Goal: Ask a question

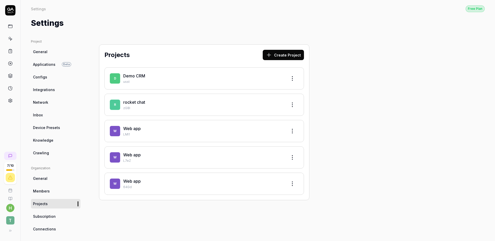
click at [8, 27] on rect at bounding box center [10, 26] width 4 height 3
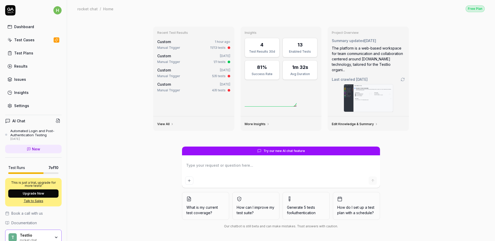
click at [309, 170] on textarea at bounding box center [281, 167] width 192 height 13
type textarea "*"
type textarea "i"
type textarea "*"
type textarea "i"
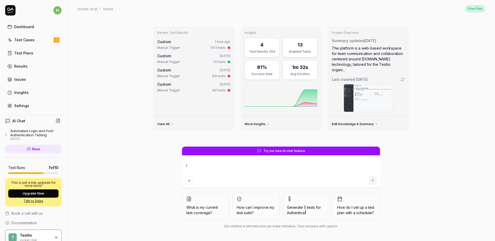
type textarea "*"
type textarea "i w"
type textarea "*"
type textarea "i wa"
type textarea "*"
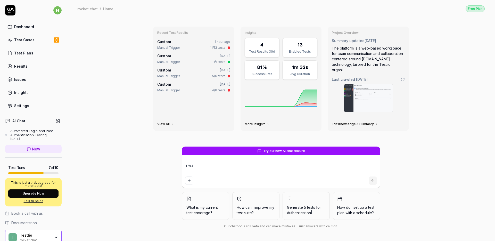
type textarea "i wan"
type textarea "*"
type textarea "i want"
type textarea "*"
type textarea "i want"
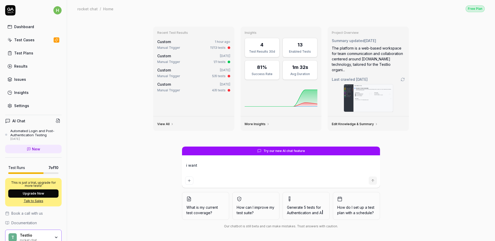
type textarea "*"
type textarea "i want t"
type textarea "*"
type textarea "i want to"
type textarea "*"
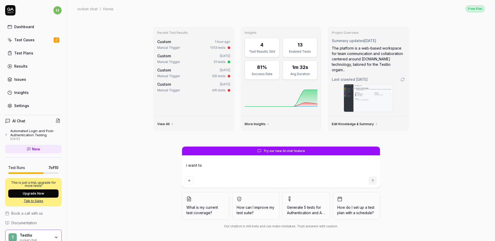
type textarea "i want to"
type textarea "*"
type textarea "i want to u"
type textarea "*"
type textarea "i want to ud"
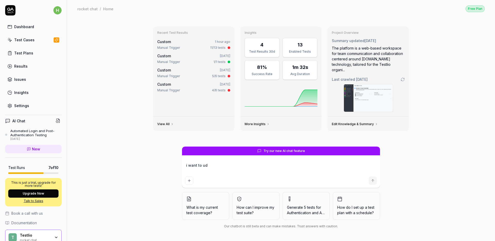
type textarea "*"
type textarea "i want to udn"
type textarea "*"
type textarea "i want to udne"
type textarea "*"
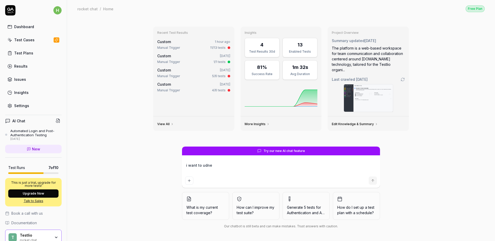
type textarea "i want to udner"
type textarea "*"
type textarea "i want to udners"
type textarea "*"
type textarea "i want to udnerst"
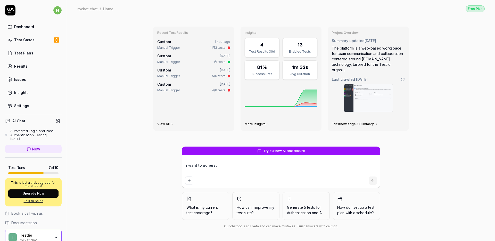
type textarea "*"
type textarea "i want to udnersta"
type textarea "*"
type textarea "i want to udnerstan"
type textarea "*"
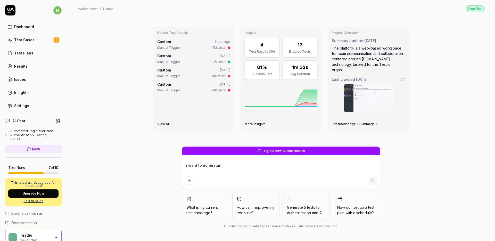
type textarea "i want to udnerstand"
type textarea "*"
type textarea "i want to udnerstand"
type textarea "*"
type textarea "i want to udnerstand y"
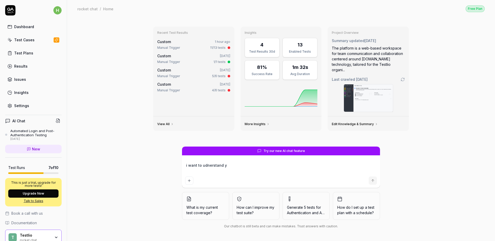
type textarea "*"
type textarea "i want to udnerstand yo"
type textarea "*"
type textarea "i want to udnerstand you"
type textarea "*"
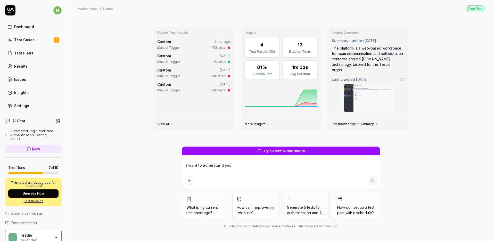
type textarea "i want to udnerstand your"
type textarea "*"
type textarea "i want to udnerstand your"
type textarea "*"
type textarea "i want to udnerstand your f"
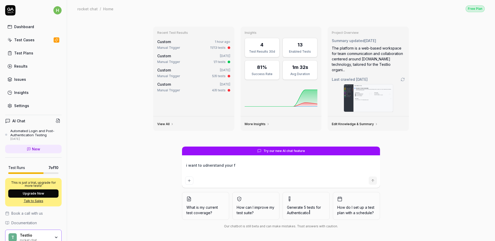
type textarea "*"
type textarea "i want to udnerstand your fe"
type textarea "*"
type textarea "i want to udnerstand your fea"
type textarea "*"
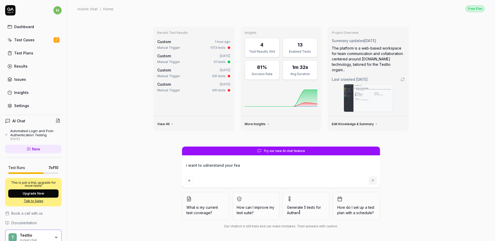
type textarea "i want to udnerstand your feat"
type textarea "*"
type textarea "i want to udnerstand your featu"
type textarea "*"
type textarea "i want to udnerstand your featur"
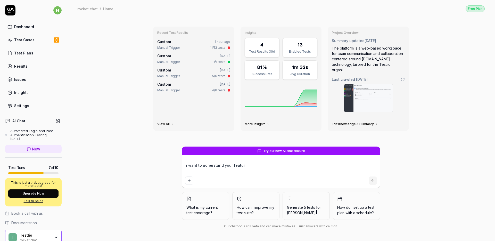
type textarea "*"
type textarea "i want to udnerstand your feature"
type textarea "*"
type textarea "i want to udnerstand your features"
type textarea "*"
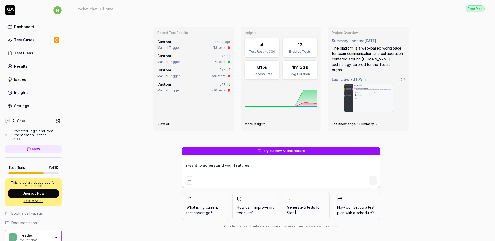
type textarea "i want to understand your features"
click at [269, 164] on textarea "i want to understand your features" at bounding box center [281, 167] width 192 height 13
type textarea "*"
type textarea "i want to understand your features,"
type textarea "*"
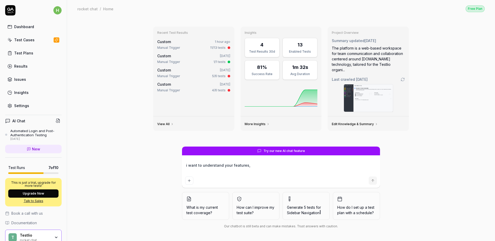
type textarea "i want to understand your features,"
type textarea "*"
type textarea "i want to understand your features, w"
type textarea "*"
type textarea "i want to understand your features, wh"
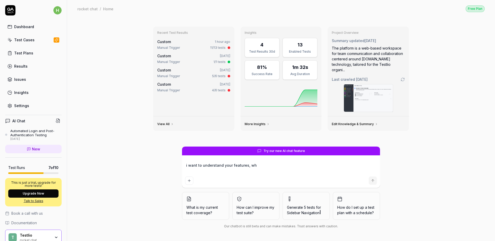
type textarea "*"
type textarea "i want to understand your features, wha"
type textarea "*"
type textarea "i want to understand your features, what"
type textarea "*"
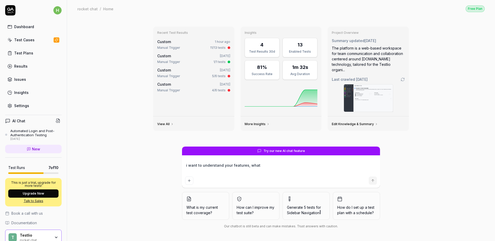
type textarea "i want to understand your features, what"
type textarea "*"
type textarea "i want to understand your features, what a"
type textarea "*"
type textarea "i want to understand your features, what ar"
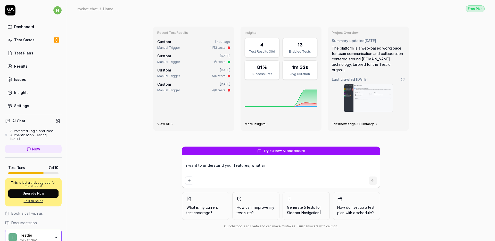
type textarea "*"
type textarea "i want to understand your features, what are"
type textarea "*"
type textarea "i want to understand your features, what are"
type textarea "*"
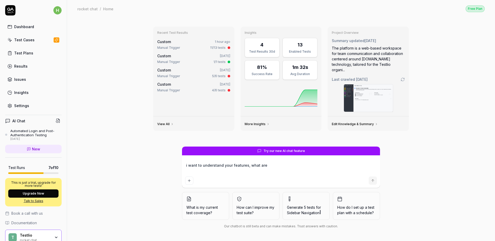
type textarea "i want to understand your features, what are y"
type textarea "*"
type textarea "i want to understand your features, what are yo"
type textarea "*"
type textarea "i want to understand your features, what are you"
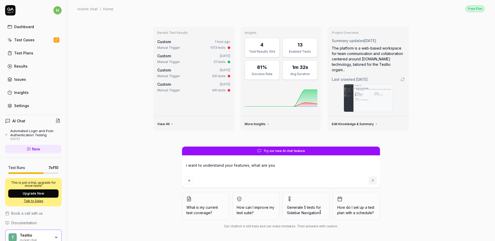
type textarea "*"
type textarea "i want to understand your features, what are you"
type textarea "*"
type textarea "i want to understand your features, what are you d"
type textarea "*"
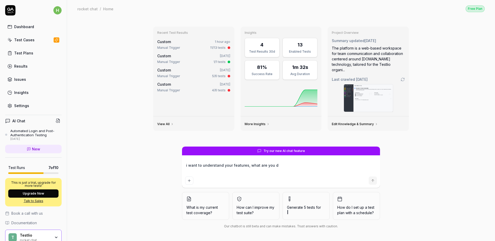
type textarea "i want to understand your features, what are you"
type textarea "*"
type textarea "i want to understand your features, what are you g"
type textarea "*"
type textarea "i want to understand your features, what are you go"
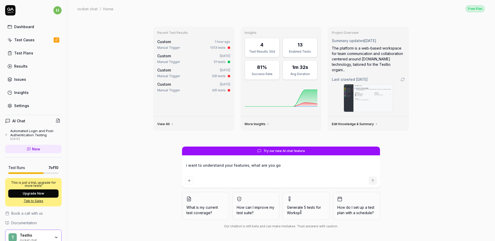
type textarea "*"
type textarea "i want to understand your features, what are you goo"
type textarea "*"
type textarea "i want to understand your features, what are you good"
type textarea "*"
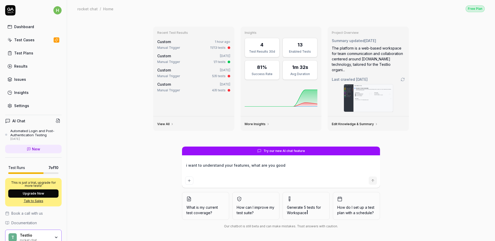
type textarea "i want to understand your features, what are you good"
type textarea "*"
type textarea "i want to understand your features, what are you good a"
type textarea "*"
type textarea "i want to understand your features, what are you good at"
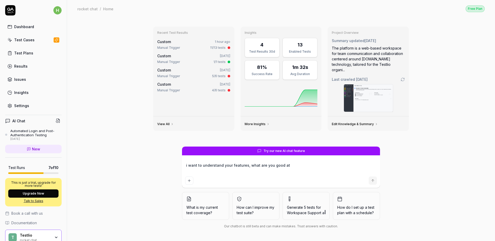
type textarea "*"
type textarea "i want to understand your features, what are you good at?"
type textarea "*"
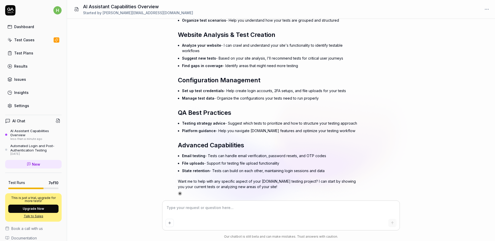
scroll to position [76, 0]
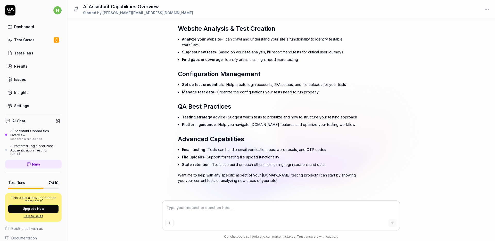
type textarea "*"
type textarea "w"
type textarea "*"
type textarea "wh"
type textarea "*"
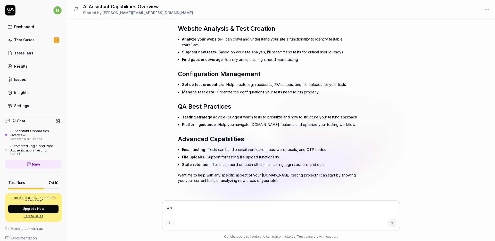
type textarea "wha"
type textarea "*"
type textarea "what"
type textarea "*"
type textarea "what"
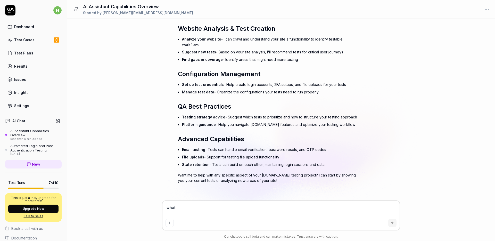
type textarea "*"
type textarea "what t"
type textarea "*"
type textarea "what ty"
type textarea "*"
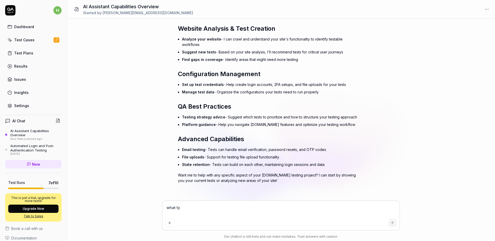
type textarea "what typ"
type textarea "*"
type textarea "what type"
type textarea "*"
type textarea "what type"
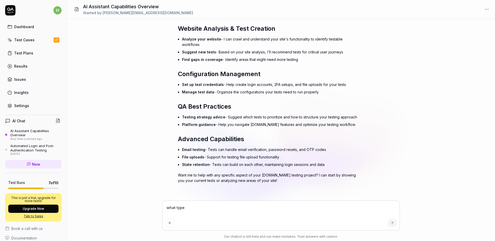
type textarea "*"
type textarea "what type o"
type textarea "*"
type textarea "what type of"
type textarea "*"
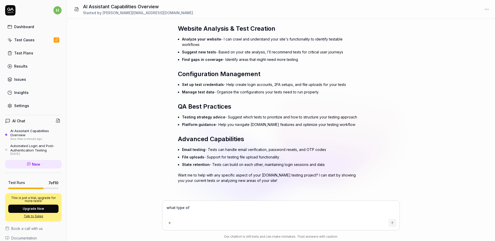
type textarea "what type of"
type textarea "*"
type textarea "what type of t"
type textarea "*"
type textarea "what type of te"
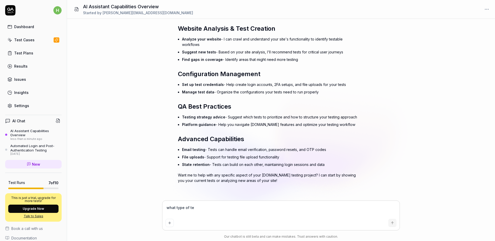
type textarea "*"
type textarea "what type of tes"
type textarea "*"
type textarea "what type of test"
type textarea "*"
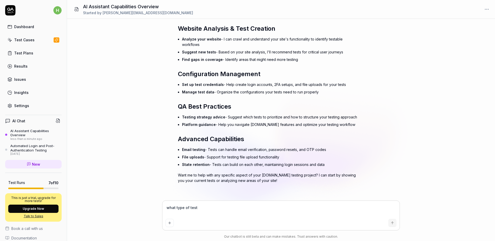
type textarea "what type of testi"
type textarea "*"
type textarea "what type of testin"
type textarea "*"
type textarea "what type of testing"
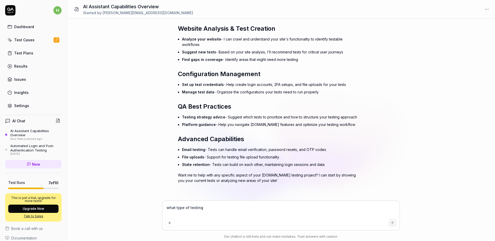
type textarea "*"
type textarea "what type of testing"
type textarea "*"
type textarea "what type of testing a"
type textarea "*"
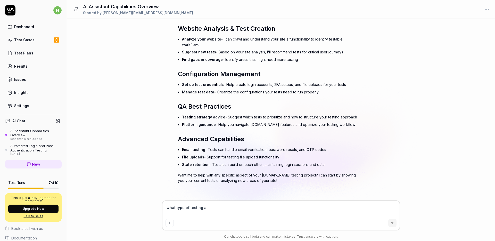
type textarea "what type of testing ar"
type textarea "*"
type textarea "what type of testing are"
type textarea "*"
type textarea "what type of testing are"
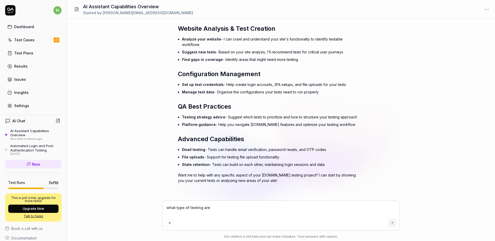
type textarea "*"
type textarea "what type of testing are y"
type textarea "*"
type textarea "what type of testing are yo"
type textarea "*"
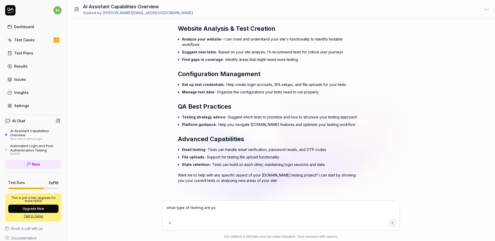
type textarea "what type of testing are you"
type textarea "*"
type textarea "what type of testing are you"
type textarea "*"
type textarea "what type of testing are you g"
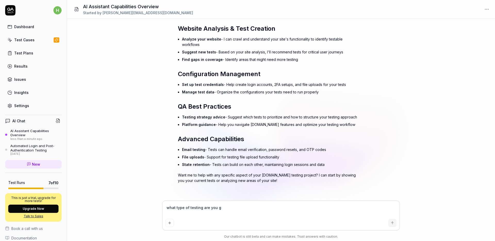
type textarea "*"
type textarea "what type of testing are you go"
type textarea "*"
type textarea "what type of testing are you goo"
type textarea "*"
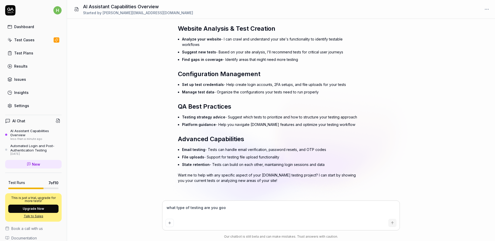
type textarea "what type of testing are you good"
type textarea "*"
type textarea "what type of testing are you good"
type textarea "*"
type textarea "what type of testing are you good t"
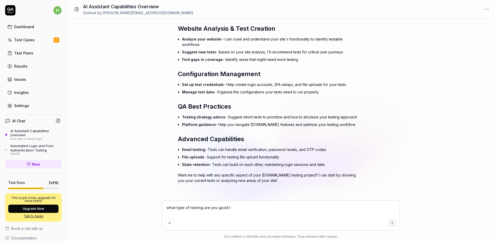
type textarea "*"
type textarea "what type of testing are you good ta"
type textarea "*"
type textarea "what type of testing are you good ta?"
type textarea "*"
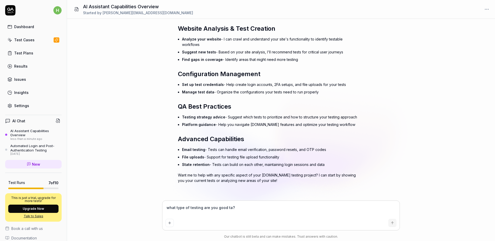
type textarea "what type of testing are you good ta?"
type textarea "*"
type textarea "what type of testing are you good ta? e"
click at [293, 209] on textarea "what type of testing are you good ta? exploratory? functional? smoke tets? loca…" at bounding box center [280, 210] width 231 height 13
click at [229, 208] on textarea "what type of testing are you good ta? exploratory? functional? smoke test? loca…" at bounding box center [280, 210] width 231 height 13
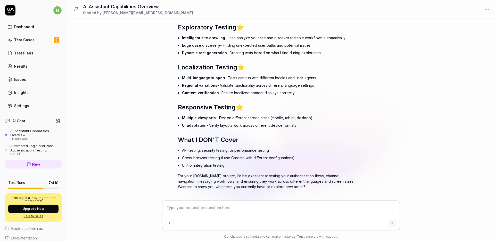
scroll to position [377, 0]
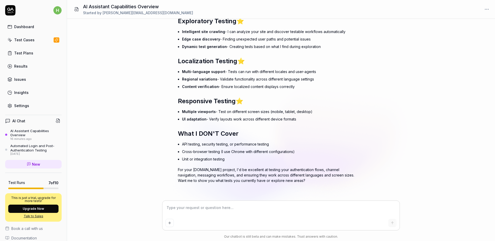
click at [208, 207] on textarea at bounding box center [280, 210] width 231 height 13
paste textarea "In terms of testing itself, what do you cover? record and play? test web forms …"
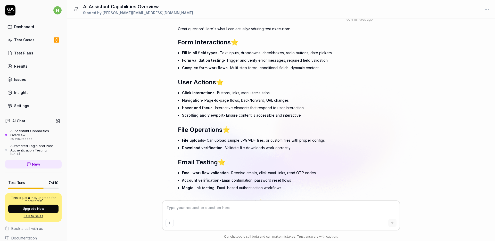
scroll to position [636, 0]
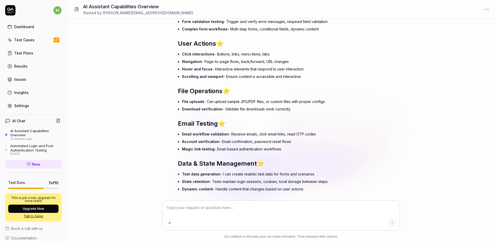
click at [288, 210] on textarea at bounding box center [280, 210] width 231 height 13
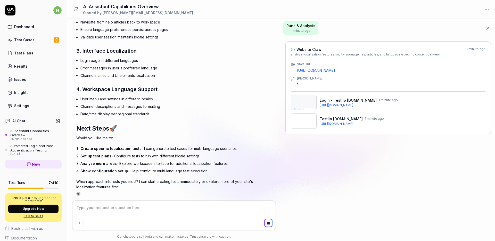
scroll to position [1642, 0]
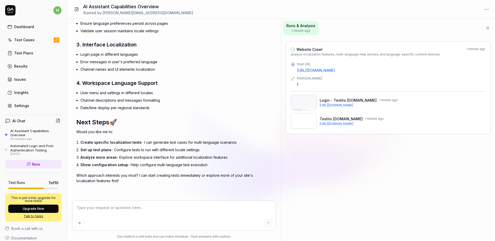
click at [168, 207] on textarea at bounding box center [174, 210] width 197 height 13
click at [250, 139] on li "Create specific localization tests - I can generate test cases for multi-langua…" at bounding box center [168, 141] width 176 height 7
drag, startPoint x: 137, startPoint y: 141, endPoint x: 81, endPoint y: 142, distance: 56.2
click at [81, 142] on li "Create specific localization tests - I can generate test cases for multi-langua…" at bounding box center [168, 141] width 176 height 7
copy span "Create specific localization tests"
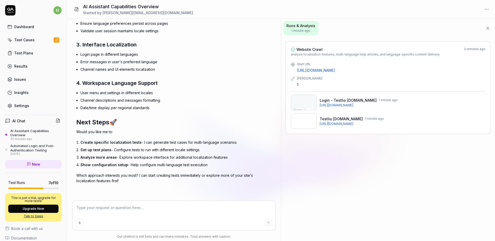
click at [160, 223] on div at bounding box center [174, 223] width 197 height 8
paste textarea "Create specific localization tests"
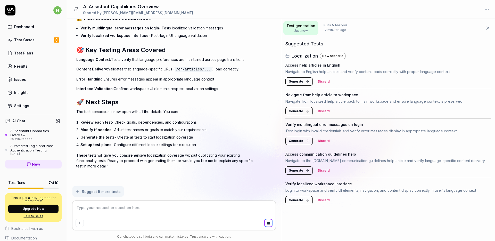
scroll to position [1946, 0]
